Goal: Task Accomplishment & Management: Manage account settings

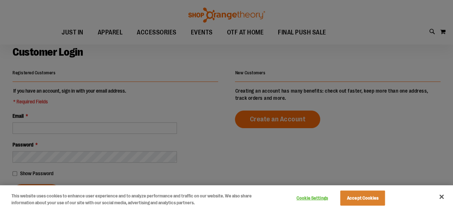
scroll to position [33, 0]
click at [62, 129] on div at bounding box center [226, 105] width 453 height 210
click at [443, 196] on button "Close" at bounding box center [442, 197] width 16 height 16
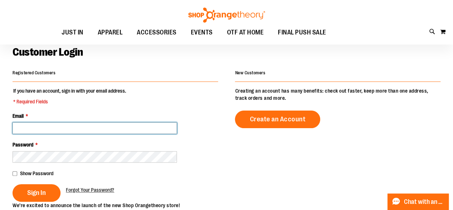
click at [83, 126] on input "Email *" at bounding box center [95, 127] width 164 height 11
type input "**********"
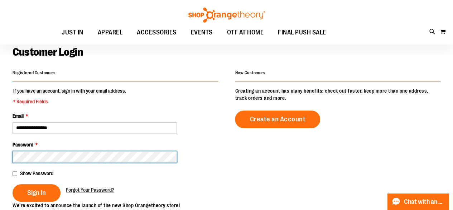
click at [13, 184] on button "Sign In" at bounding box center [37, 193] width 48 height 18
